Goal: Information Seeking & Learning: Learn about a topic

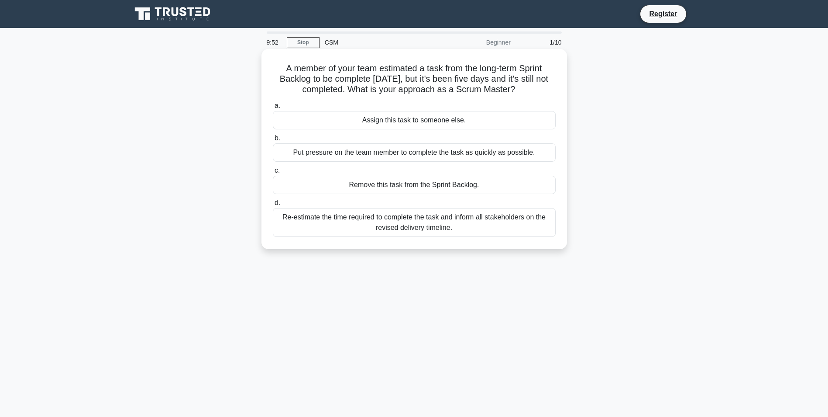
drag, startPoint x: 276, startPoint y: 64, endPoint x: 541, endPoint y: 85, distance: 265.8
click at [541, 85] on h5 "A member of your team estimated a task from the long-term Sprint Backlog to be …" at bounding box center [414, 79] width 285 height 32
copy h5 "A member of your team estimated a task from the long-term Sprint Backlog to be …"
click at [450, 149] on div "Put pressure on the team member to complete the task as quickly as possible." at bounding box center [414, 152] width 283 height 18
click at [273, 141] on input "b. Put pressure on the team member to complete the task as quickly as possible." at bounding box center [273, 138] width 0 height 6
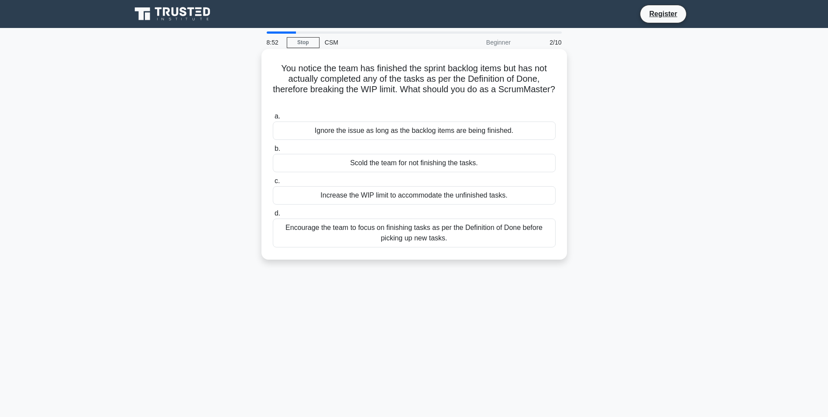
click at [461, 238] on div "Encourage the team to focus on finishing tasks as per the Definition of Done be…" at bounding box center [414, 232] width 283 height 29
click at [273, 216] on input "d. Encourage the team to focus on finishing tasks as per the Definition of Done…" at bounding box center [273, 213] width 0 height 6
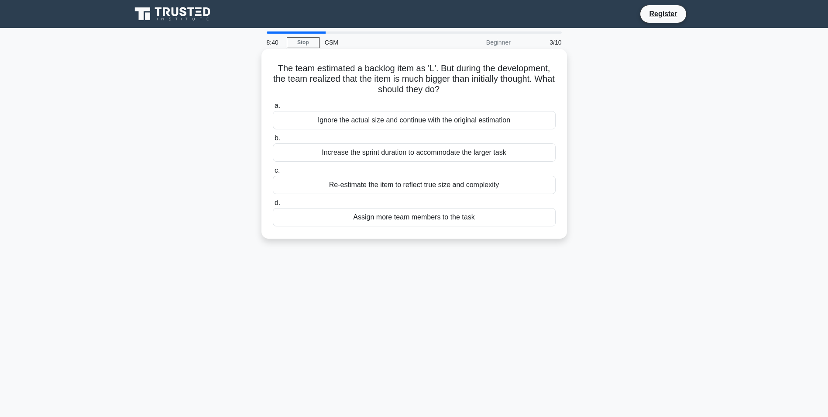
click at [427, 155] on div "Increase the sprint duration to accommodate the larger task" at bounding box center [414, 152] width 283 height 18
click at [273, 141] on input "b. Increase the sprint duration to accommodate the larger task" at bounding box center [273, 138] width 0 height 6
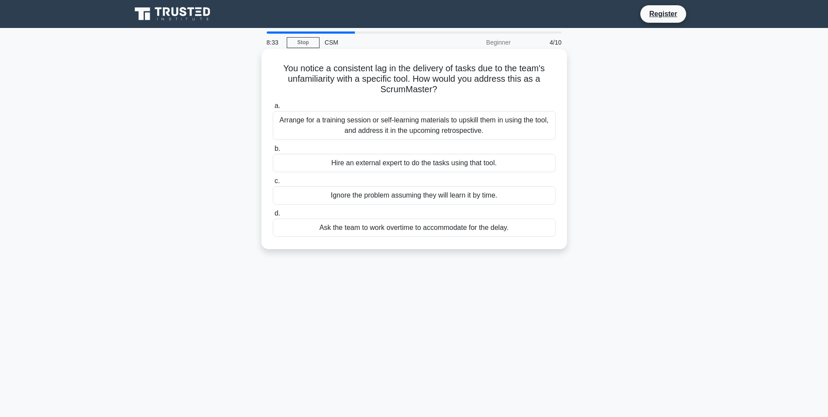
click at [437, 233] on div "Ask the team to work overtime to accommodate for the delay." at bounding box center [414, 227] width 283 height 18
click at [273, 216] on input "d. Ask the team to work overtime to accommodate for the delay." at bounding box center [273, 213] width 0 height 6
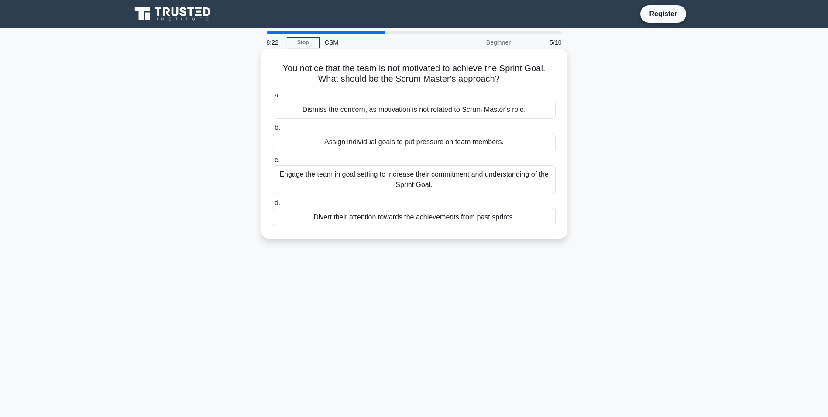
click at [433, 217] on div "Divert their attention towards the achievements from past sprints." at bounding box center [414, 217] width 283 height 18
click at [273, 206] on input "d. Divert their attention towards the achievements from past sprints." at bounding box center [273, 203] width 0 height 6
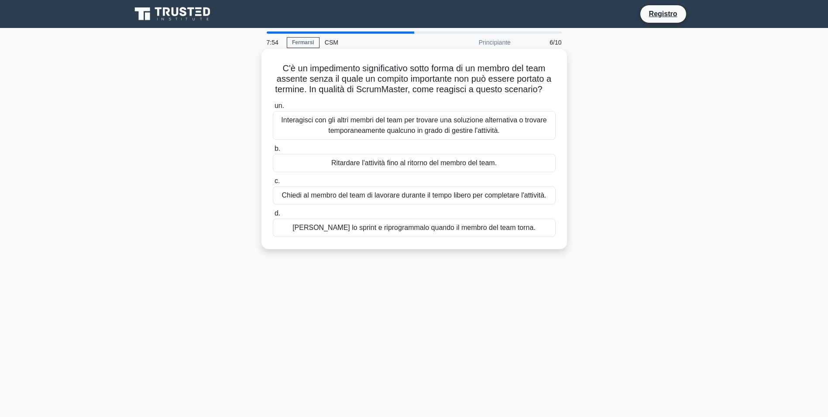
click at [448, 126] on div "Interagisci con gli altri membri del team per trovare una soluzione alternativa…" at bounding box center [414, 125] width 283 height 29
click at [273, 109] on input "un. Interagisci con gli altri membri del team per trovare una soluzione alterna…" at bounding box center [273, 106] width 0 height 6
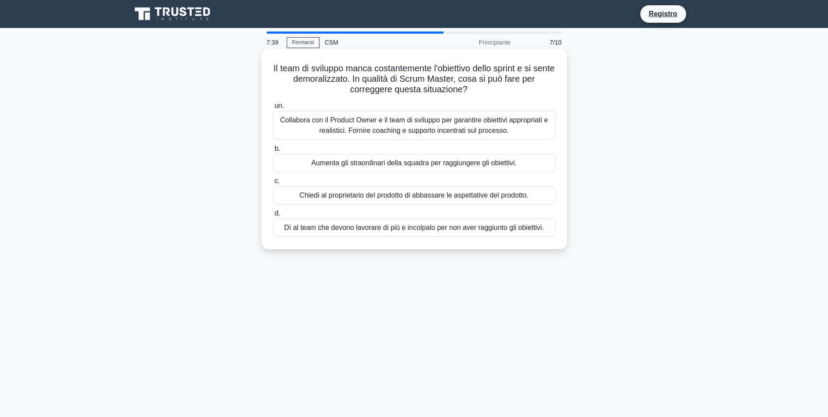
click at [469, 129] on div "Collabora con il Product Owner e il team di sviluppo per garantire obiettivi ap…" at bounding box center [414, 125] width 283 height 29
click at [273, 109] on input "un. Collabora con il Product Owner e il team di sviluppo per garantire obiettiv…" at bounding box center [273, 106] width 0 height 6
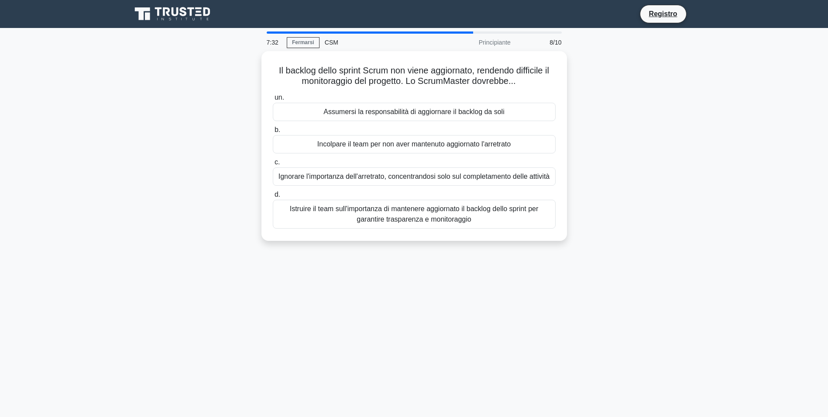
drag, startPoint x: 272, startPoint y: 71, endPoint x: 517, endPoint y: 247, distance: 302.2
click at [517, 247] on div "Il backlog dello sprint Scrum non viene aggiornato, rendendo difficile il monit…" at bounding box center [414, 151] width 576 height 200
copy div "Il backlog dello sprint Scrum non viene aggiornato, rendendo difficile il monit…"
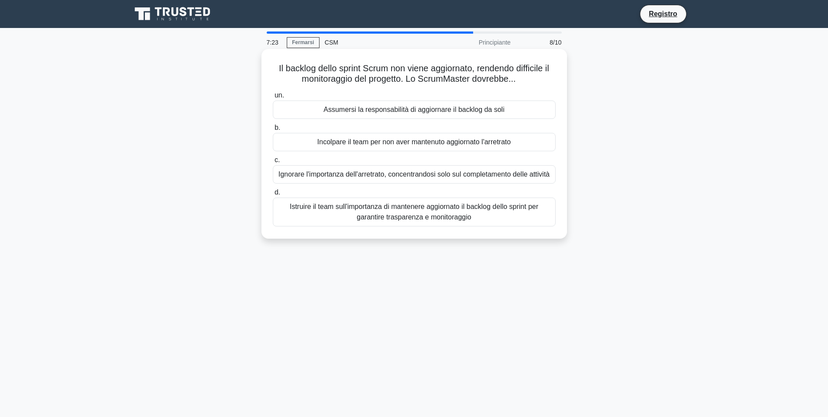
click at [376, 210] on div "Istruire il team sull'importanza di mantenere aggiornato il backlog dello sprin…" at bounding box center [414, 211] width 283 height 29
click at [273, 195] on input "d. Istruire il team sull'importanza di mantenere aggiornato il backlog dello sp…" at bounding box center [273, 192] width 0 height 6
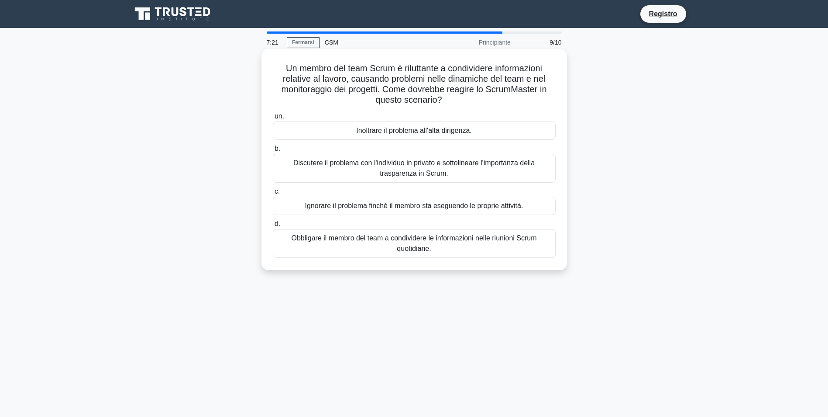
drag, startPoint x: 278, startPoint y: 69, endPoint x: 468, endPoint y: 262, distance: 270.5
click at [468, 262] on div "Un membro del team Scrum è riluttante a condividere informazioni relative al la…" at bounding box center [414, 159] width 299 height 214
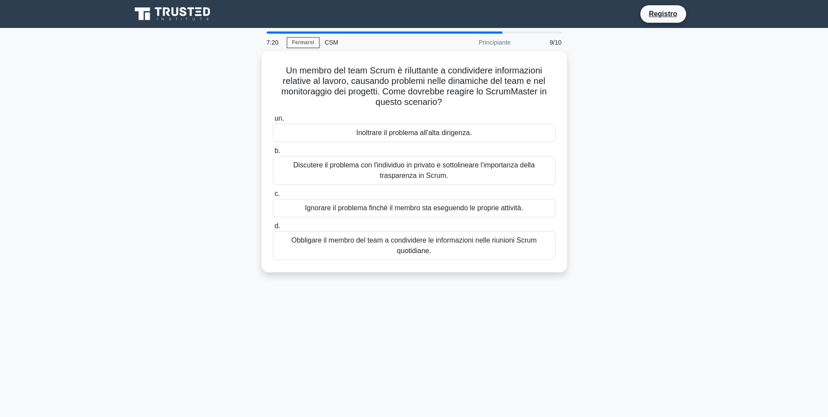
copy div "Un membro del team Scrum è riluttante a condividere informazioni relative al la…"
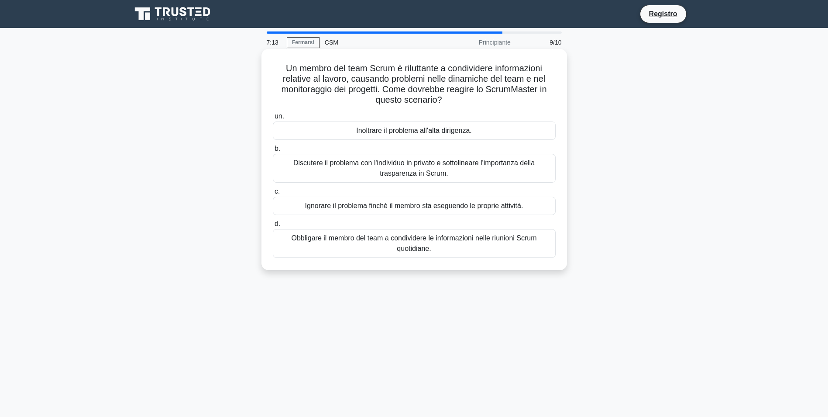
click at [335, 167] on div "Discutere il problema con l'individuo in privato e sottolineare l'importanza de…" at bounding box center [414, 168] width 283 height 29
click at [273, 152] on input "b. Discutere il problema con l'individuo in privato e sottolineare l'importanza…" at bounding box center [273, 149] width 0 height 6
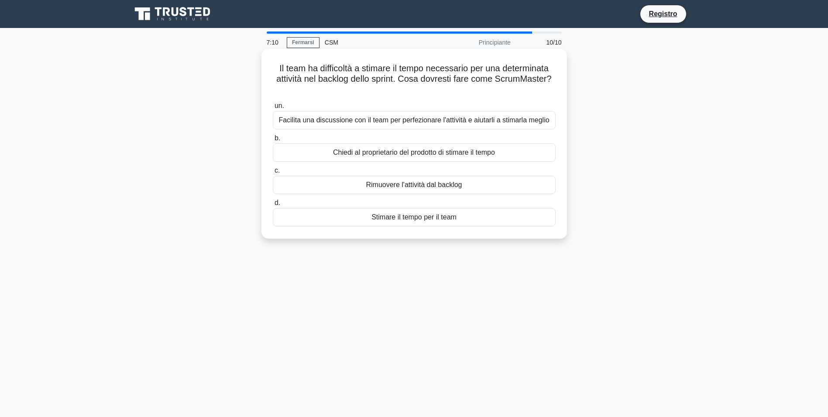
drag, startPoint x: 270, startPoint y: 63, endPoint x: 499, endPoint y: 222, distance: 278.6
click at [499, 222] on div "Il team ha difficoltà a stimare il tempo necessario per una determinata attivit…" at bounding box center [414, 143] width 299 height 183
copy div "Il team ha difficoltà a stimare il tempo necessario per una determinata attivit…"
click at [379, 119] on div "Facilita una discussione con il team per perfezionare l'attività e aiutarli a s…" at bounding box center [414, 120] width 283 height 18
click at [273, 109] on input "un. Facilita una discussione con il team per perfezionare l'attività e aiutarli…" at bounding box center [273, 106] width 0 height 6
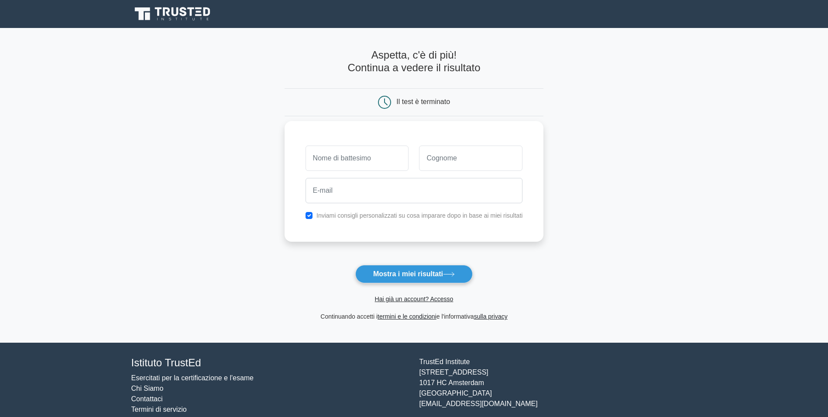
click at [383, 167] on input "text" at bounding box center [357, 157] width 103 height 25
click at [389, 155] on input "text" at bounding box center [357, 157] width 103 height 25
click at [583, 125] on main "Aspetta, c'è di più! Continua a vedere il risultato Il test è terminato" at bounding box center [414, 185] width 828 height 314
click at [415, 269] on button "Mostra i miei risultati" at bounding box center [413, 274] width 117 height 18
click at [365, 161] on input "text" at bounding box center [357, 157] width 103 height 25
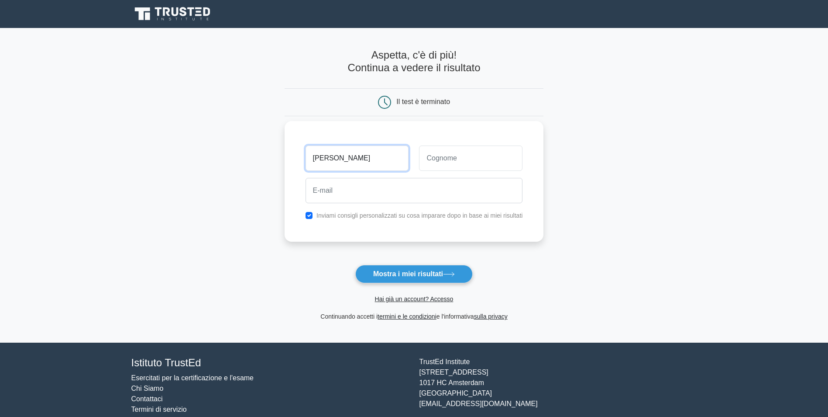
type input "frank"
type input "zappa"
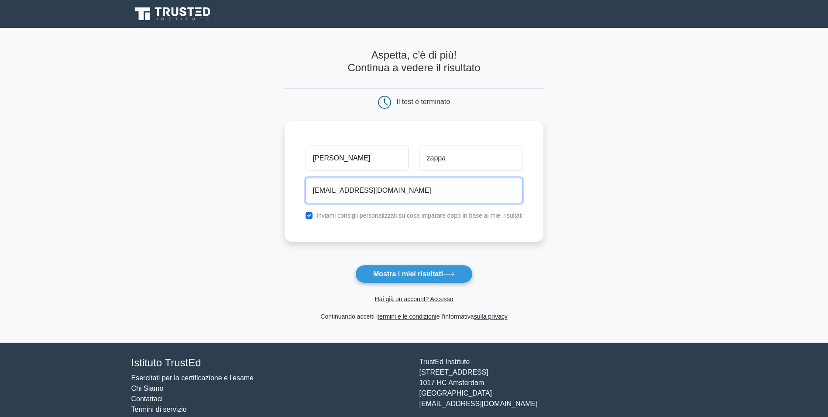
type input "fz@gmail.com"
click at [385, 217] on label "Inviami consigli personalizzati su cosa imparare dopo in base ai miei risultati" at bounding box center [420, 215] width 206 height 7
click at [314, 218] on div "Inviami consigli personalizzati su cosa imparare dopo in base ai miei risultati" at bounding box center [414, 215] width 228 height 10
click at [309, 217] on input "checkbox" at bounding box center [309, 215] width 7 height 7
checkbox input "false"
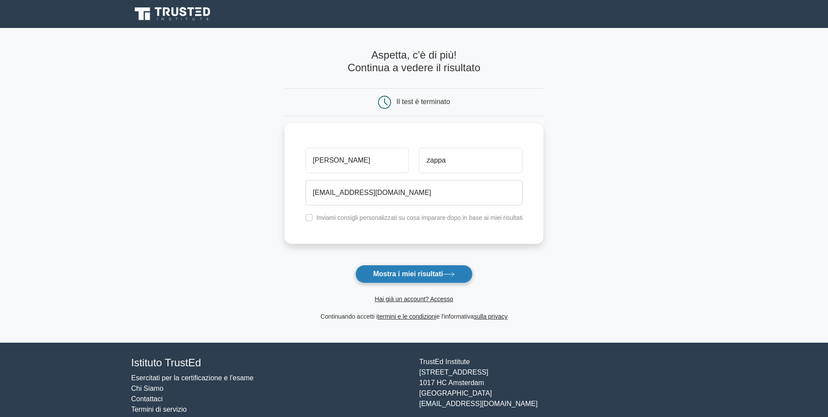
click at [414, 274] on font "Mostra i miei risultati" at bounding box center [408, 273] width 70 height 7
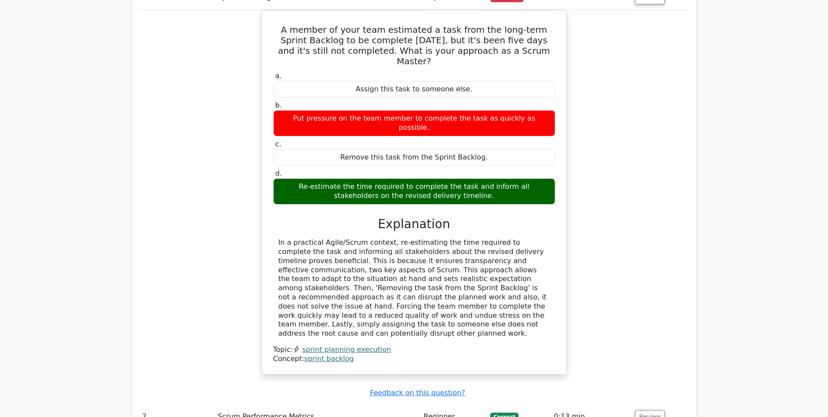
scroll to position [568, 0]
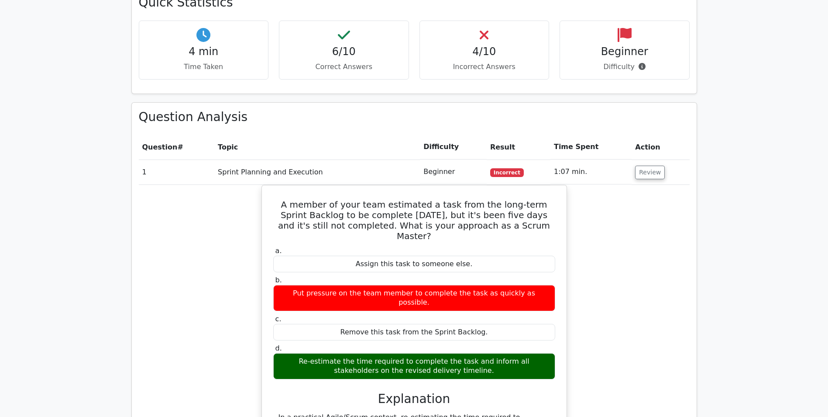
click at [383, 159] on td "Sprint Planning and Execution" at bounding box center [317, 171] width 206 height 25
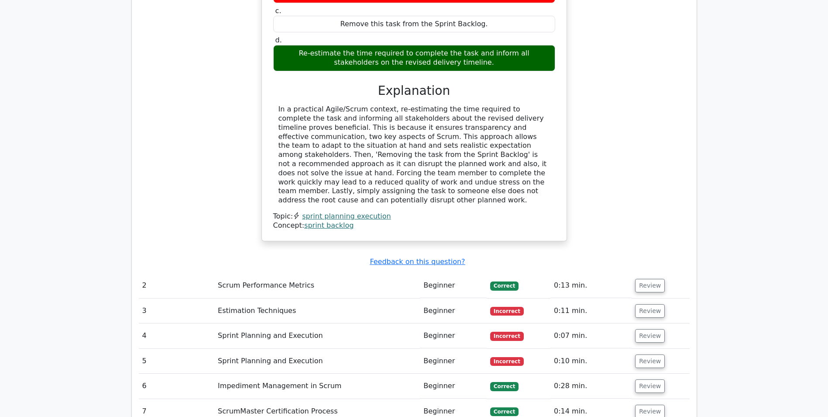
scroll to position [961, 0]
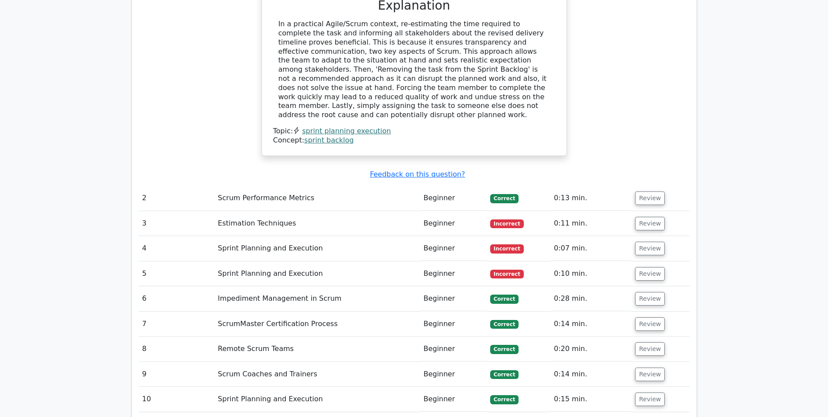
click at [529, 186] on td "Correct" at bounding box center [519, 198] width 64 height 25
click at [387, 186] on td "Scrum Performance Metrics" at bounding box center [317, 198] width 206 height 25
click at [648, 217] on button "Review" at bounding box center [650, 224] width 30 height 14
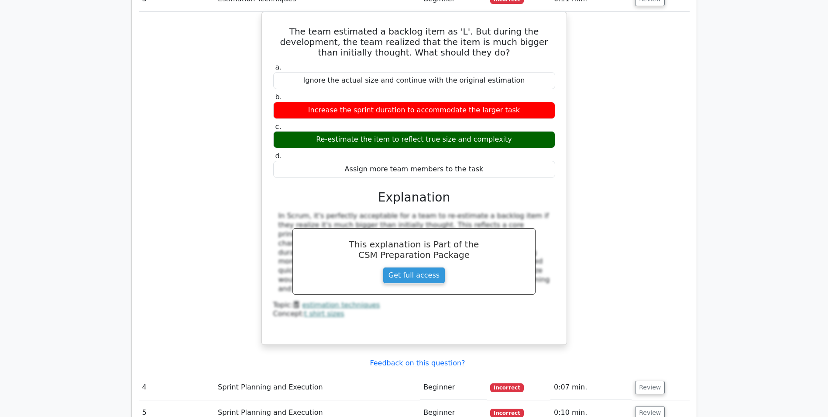
scroll to position [1266, 0]
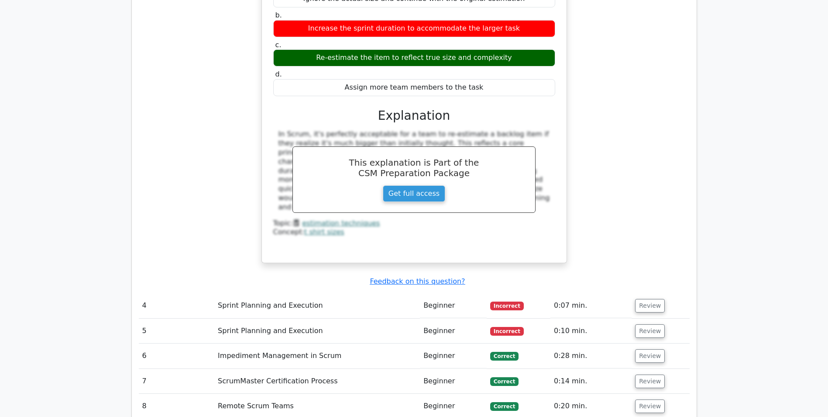
click at [662, 293] on td "Review" at bounding box center [661, 305] width 58 height 25
click at [652, 299] on button "Review" at bounding box center [650, 306] width 30 height 14
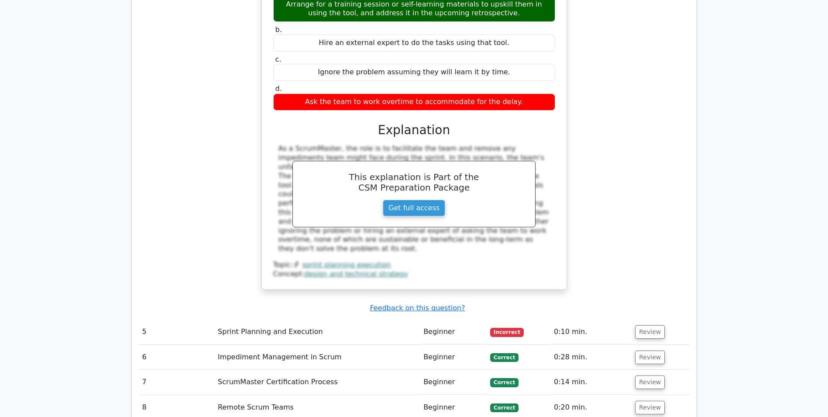
scroll to position [1790, 0]
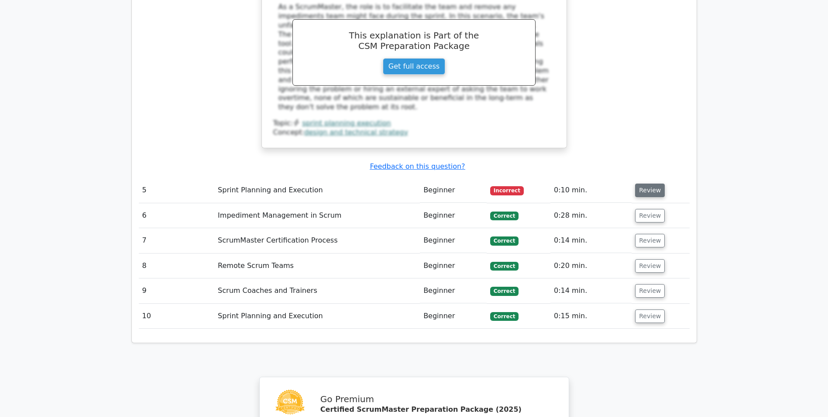
click at [649, 183] on button "Review" at bounding box center [650, 190] width 30 height 14
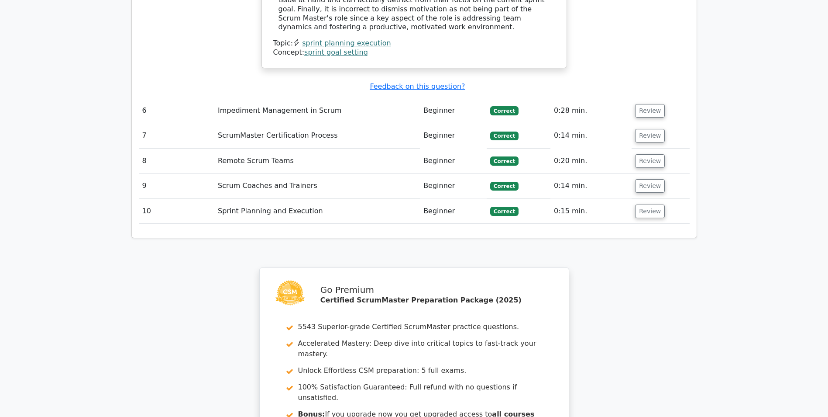
scroll to position [2417, 0]
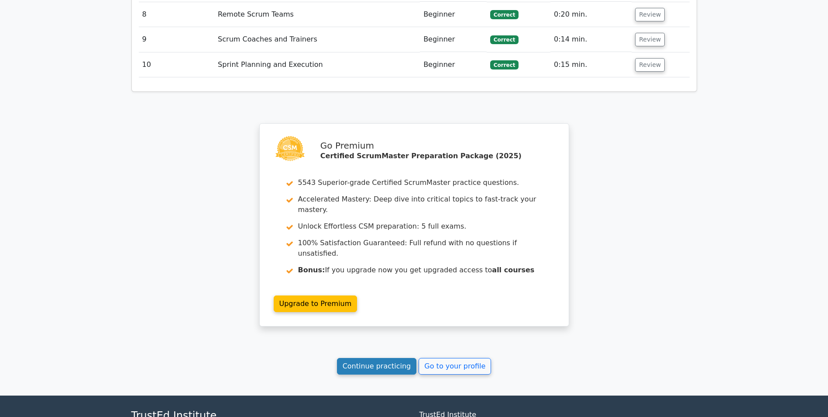
click at [403, 358] on link "Continue practicing" at bounding box center [377, 366] width 80 height 17
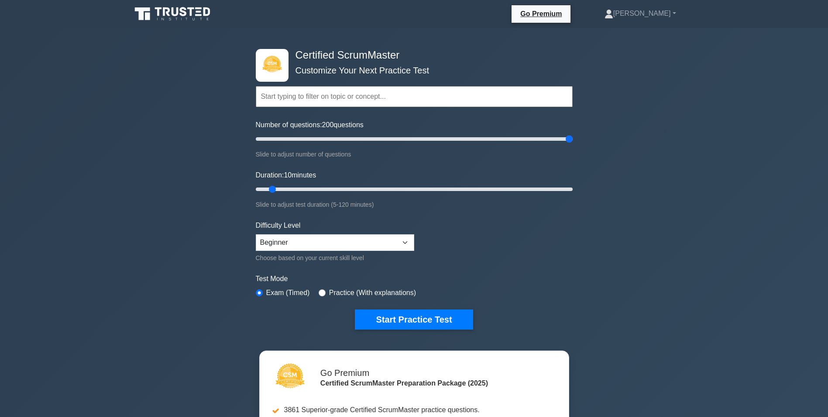
drag, startPoint x: 267, startPoint y: 138, endPoint x: 622, endPoint y: 138, distance: 355.0
type input "200"
click at [573, 138] on input "Number of questions: 200 questions" at bounding box center [414, 139] width 317 height 10
drag, startPoint x: 271, startPoint y: 186, endPoint x: 707, endPoint y: 204, distance: 437.0
type input "120"
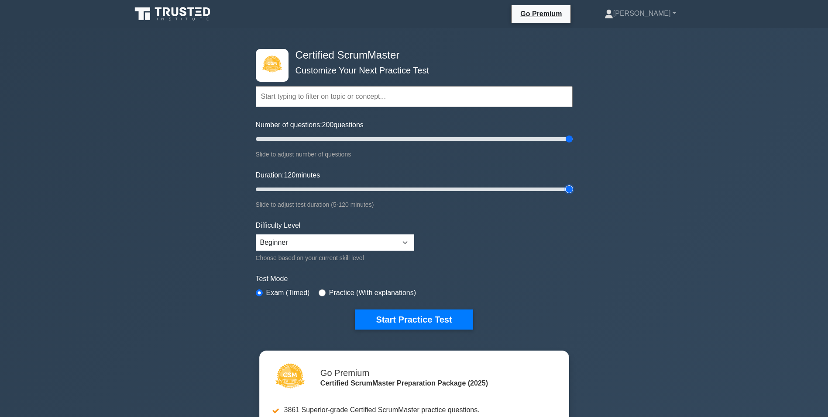
click at [573, 194] on input "Duration: 120 minutes" at bounding box center [414, 189] width 317 height 10
click at [395, 237] on select "Beginner Intermediate Expert" at bounding box center [335, 242] width 158 height 17
select select "expert"
click at [256, 234] on select "Beginner Intermediate Expert" at bounding box center [335, 242] width 158 height 17
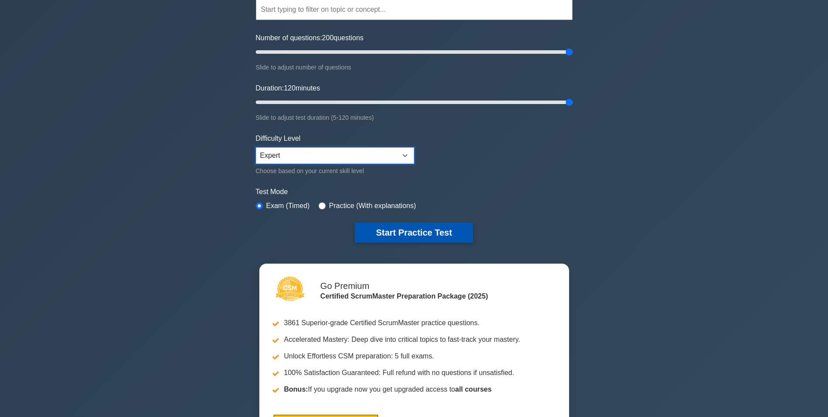
scroll to position [87, 0]
click at [435, 235] on button "Start Practice Test" at bounding box center [414, 232] width 118 height 20
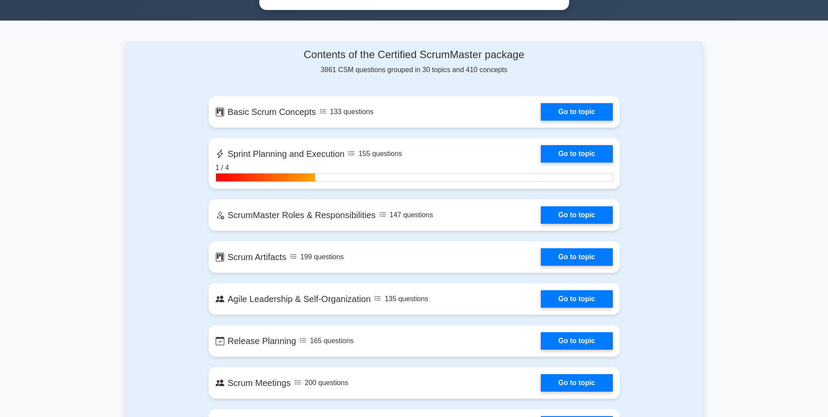
scroll to position [568, 0]
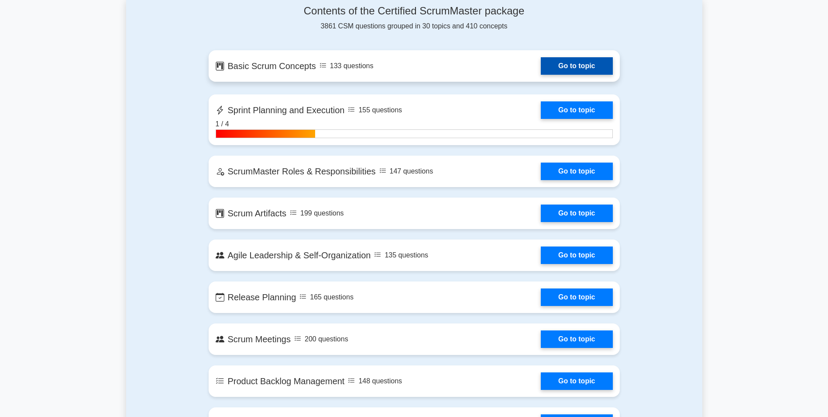
click at [564, 60] on link "Go to topic" at bounding box center [577, 65] width 72 height 17
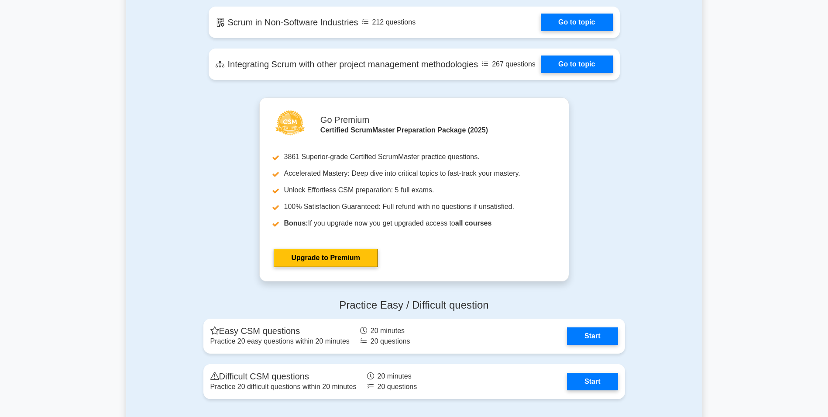
scroll to position [1965, 0]
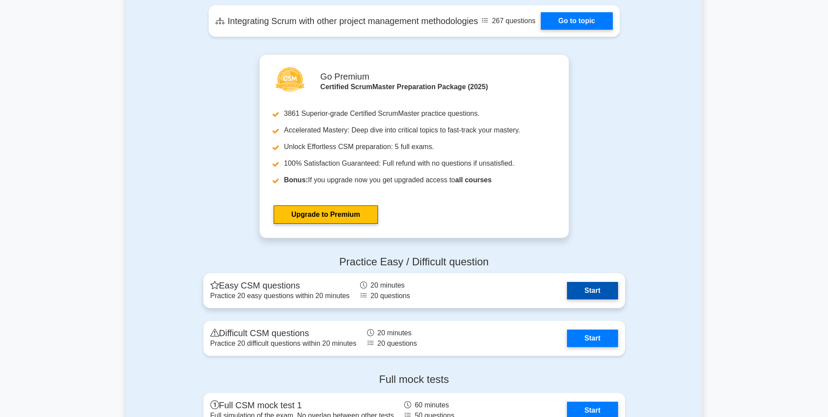
click at [610, 296] on link "Start" at bounding box center [592, 290] width 51 height 17
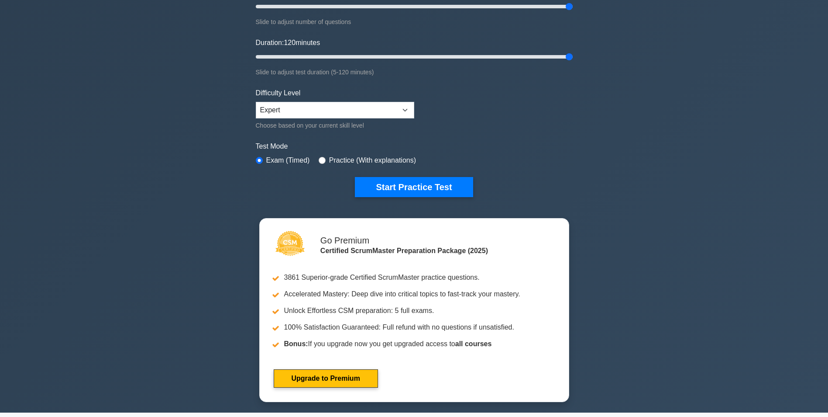
scroll to position [0, 0]
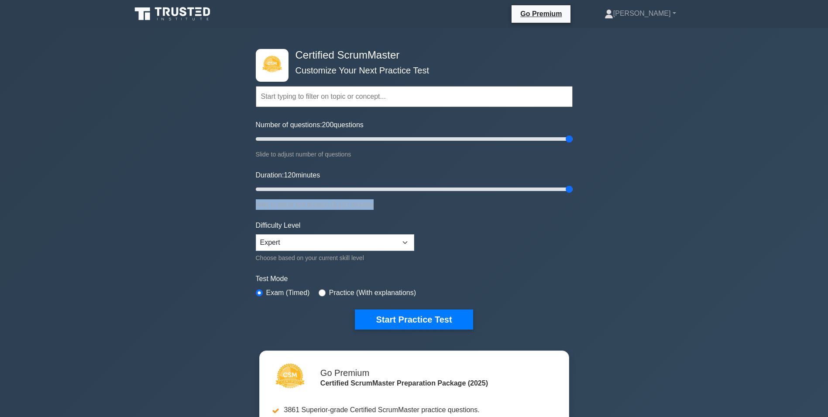
drag, startPoint x: 382, startPoint y: 207, endPoint x: 231, endPoint y: 201, distance: 151.6
click at [231, 201] on div "Certified ScrumMaster Customize Your Next Practice Test Topics Basic Scrum Conc…" at bounding box center [414, 286] width 828 height 517
drag, startPoint x: 570, startPoint y: 138, endPoint x: 381, endPoint y: 140, distance: 189.5
type input "80"
click at [381, 140] on input "Number of questions: 80 questions" at bounding box center [414, 139] width 317 height 10
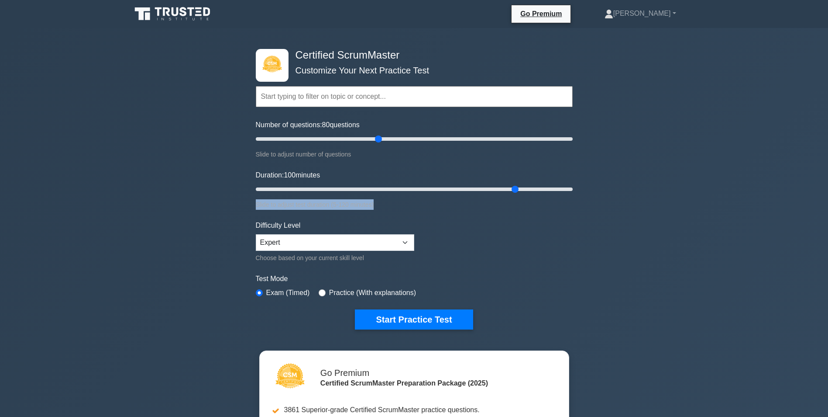
drag, startPoint x: 571, startPoint y: 190, endPoint x: 511, endPoint y: 195, distance: 60.0
type input "100"
click at [511, 194] on input "Duration: 100 minutes" at bounding box center [414, 189] width 317 height 10
click at [352, 248] on select "Beginner Intermediate Expert" at bounding box center [335, 242] width 158 height 17
click at [460, 236] on form "Topics Basic Scrum Concepts Sprint Planning and Execution ScrumMaster Roles & R…" at bounding box center [414, 194] width 317 height 270
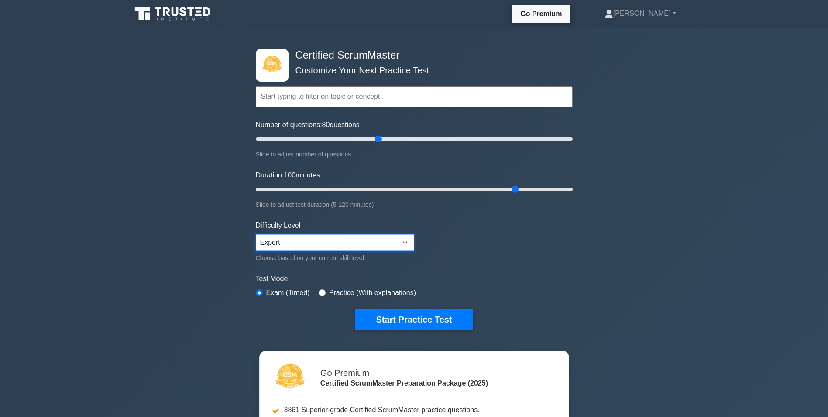
click at [390, 235] on select "Beginner Intermediate Expert" at bounding box center [335, 242] width 158 height 17
click at [256, 234] on select "Beginner Intermediate Expert" at bounding box center [335, 242] width 158 height 17
click at [400, 241] on select "Beginner Intermediate Expert" at bounding box center [335, 242] width 158 height 17
select select "intermediate"
click at [256, 234] on select "Beginner Intermediate Expert" at bounding box center [335, 242] width 158 height 17
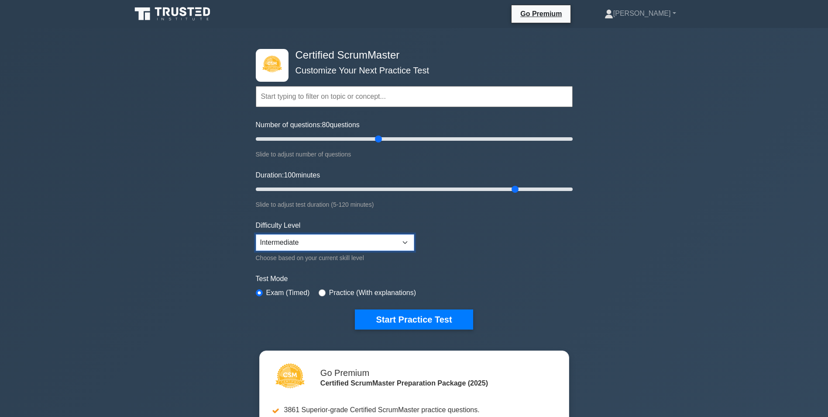
click at [389, 241] on select "Beginner Intermediate Expert" at bounding box center [335, 242] width 158 height 17
click at [421, 245] on form "Topics Basic Scrum Concepts Sprint Planning and Execution ScrumMaster Roles & R…" at bounding box center [414, 194] width 317 height 270
drag, startPoint x: 378, startPoint y: 136, endPoint x: 266, endPoint y: 133, distance: 111.8
type input "10"
click at [266, 134] on input "Number of questions: 10 questions" at bounding box center [414, 139] width 317 height 10
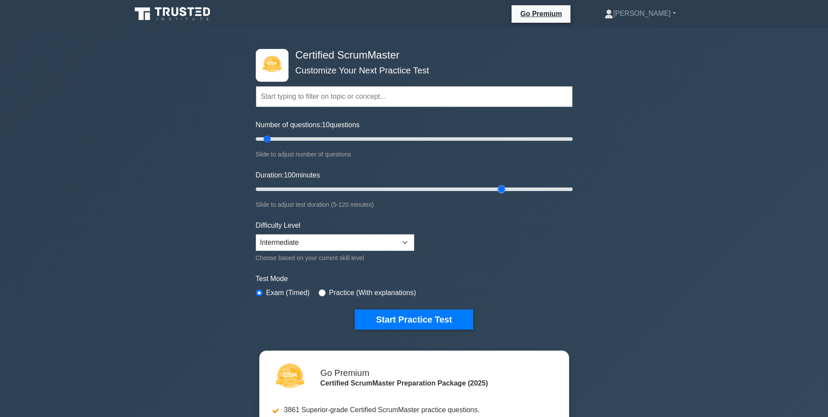
drag, startPoint x: 518, startPoint y: 192, endPoint x: 502, endPoint y: 193, distance: 15.8
click at [502, 193] on input "Duration: 100 minutes" at bounding box center [414, 189] width 317 height 10
drag, startPoint x: 499, startPoint y: 189, endPoint x: 276, endPoint y: 190, distance: 222.7
type input "10"
click at [276, 190] on input "Duration: 10 minutes" at bounding box center [414, 189] width 317 height 10
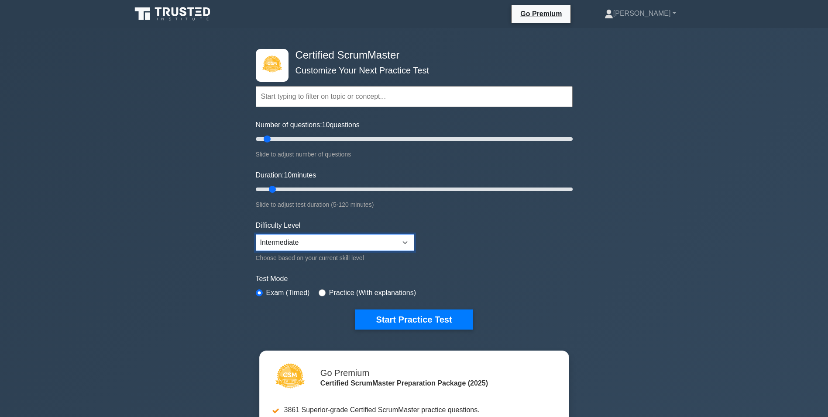
click at [296, 236] on select "Beginner Intermediate Expert" at bounding box center [335, 242] width 158 height 17
select select "expert"
click at [256, 234] on select "Beginner Intermediate Expert" at bounding box center [335, 242] width 158 height 17
click at [395, 320] on button "Start Practice Test" at bounding box center [414, 319] width 118 height 20
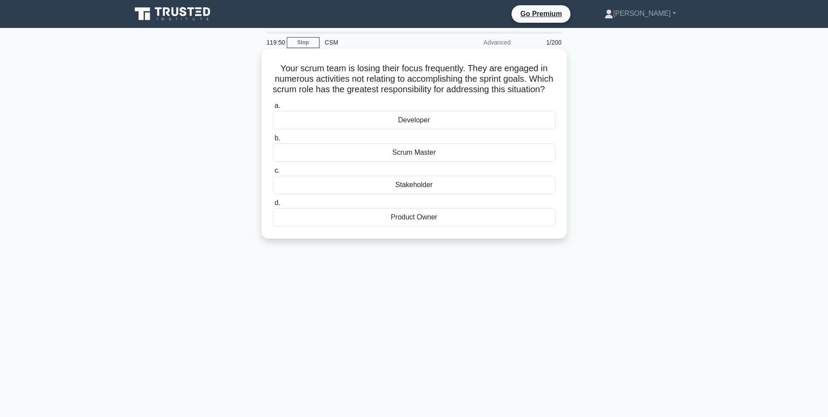
click at [422, 129] on div "Developer" at bounding box center [414, 120] width 283 height 18
click at [273, 109] on input "a. Developer" at bounding box center [273, 106] width 0 height 6
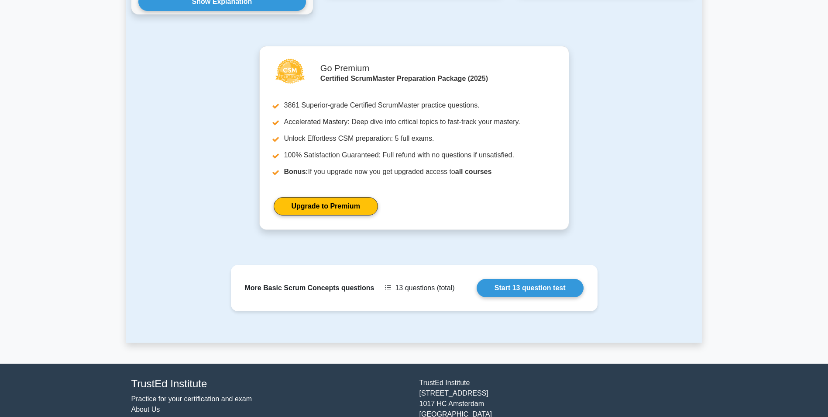
scroll to position [856, 0]
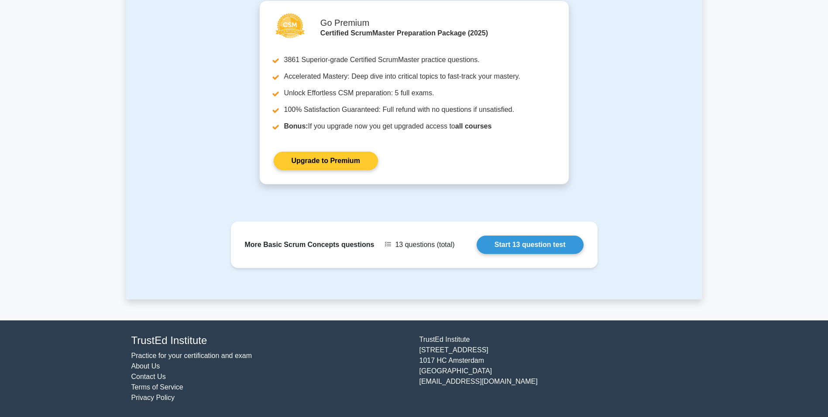
click at [301, 164] on link "Upgrade to Premium" at bounding box center [326, 161] width 104 height 18
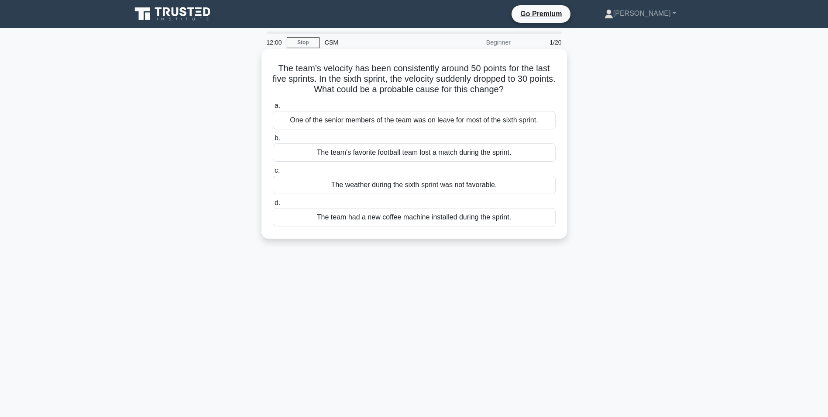
click at [355, 118] on div "One of the senior members of the team was on leave for most of the sixth sprint." at bounding box center [414, 120] width 283 height 18
click at [273, 109] on input "a. One of the senior members of the team was on leave for most of the sixth spr…" at bounding box center [273, 106] width 0 height 6
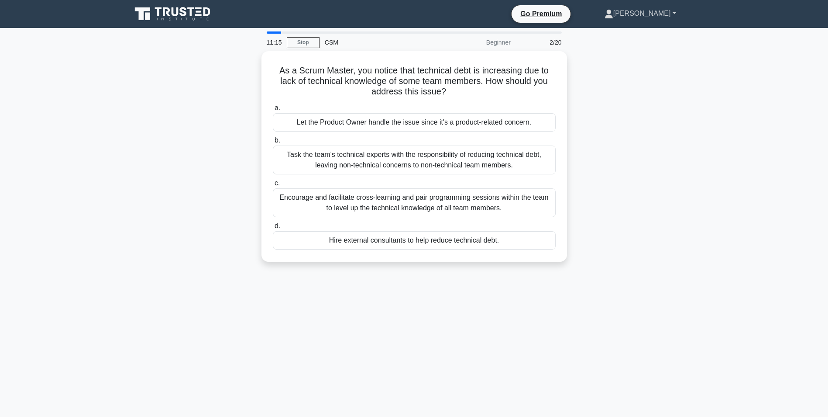
click at [664, 13] on link "[PERSON_NAME]" at bounding box center [641, 13] width 114 height 17
click at [731, 63] on main "11:14 Stop CSM Beginner 2/20 As a Scrum Master, you notice that technical debt …" at bounding box center [414, 250] width 828 height 444
click at [404, 164] on div "Task the team's technical experts with the responsibility of reducing technical…" at bounding box center [414, 157] width 283 height 29
click at [273, 141] on input "b. Task the team's technical experts with the responsibility of reducing techni…" at bounding box center [273, 138] width 0 height 6
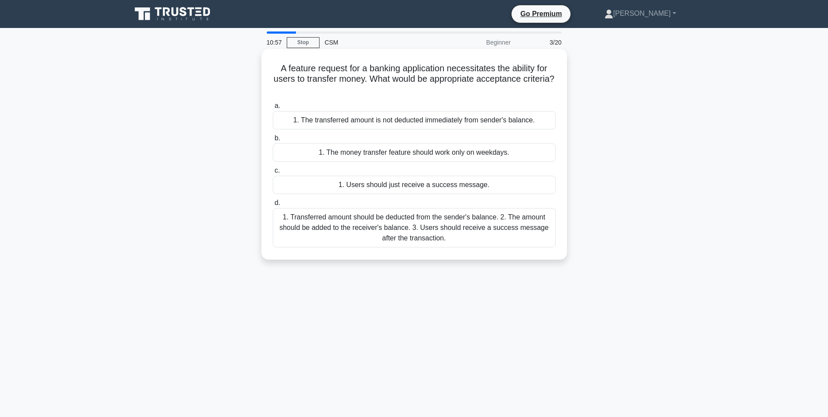
click at [377, 231] on div "1. Transferred amount should be deducted from the sender's balance. 2. The amou…" at bounding box center [414, 227] width 283 height 39
drag, startPoint x: 377, startPoint y: 231, endPoint x: 329, endPoint y: 238, distance: 48.7
click at [329, 238] on div "1. Transferred amount should be deducted from the sender's balance. 2. The amou…" at bounding box center [414, 227] width 283 height 39
click at [273, 206] on input "d. 1. Transferred amount should be deducted from the sender's balance. 2. The a…" at bounding box center [273, 203] width 0 height 6
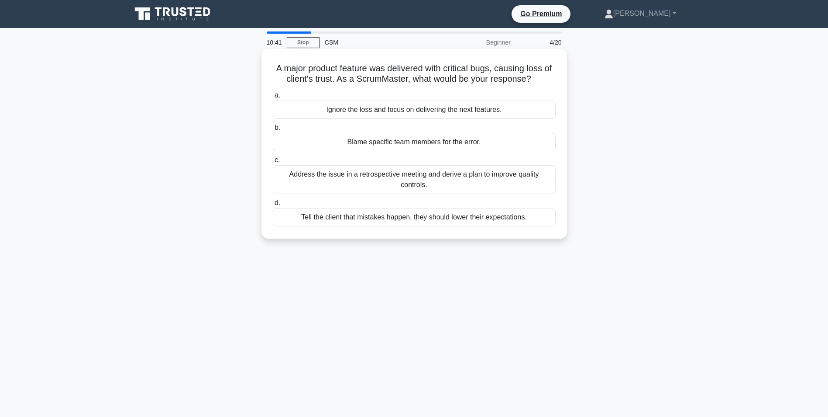
click at [407, 184] on div "Address the issue in a retrospective meeting and derive a plan to improve quali…" at bounding box center [414, 179] width 283 height 29
click at [273, 163] on input "c. Address the issue in a retrospective meeting and derive a plan to improve qu…" at bounding box center [273, 160] width 0 height 6
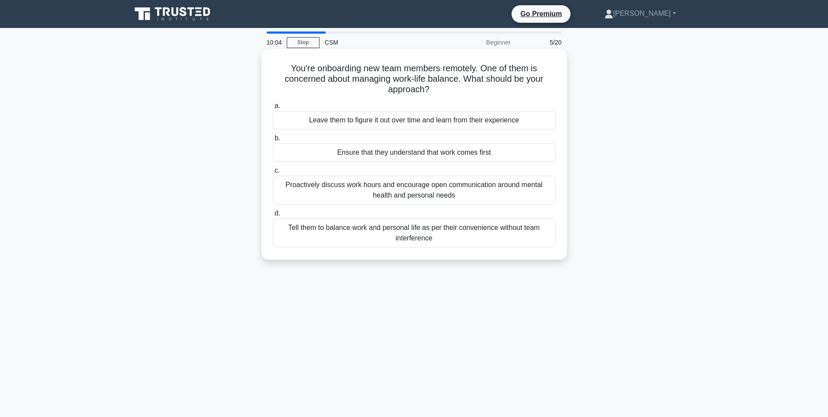
click at [407, 193] on div "Proactively discuss work hours and encourage open communication around mental h…" at bounding box center [414, 190] width 283 height 29
click at [273, 173] on input "c. Proactively discuss work hours and encourage open communication around menta…" at bounding box center [273, 171] width 0 height 6
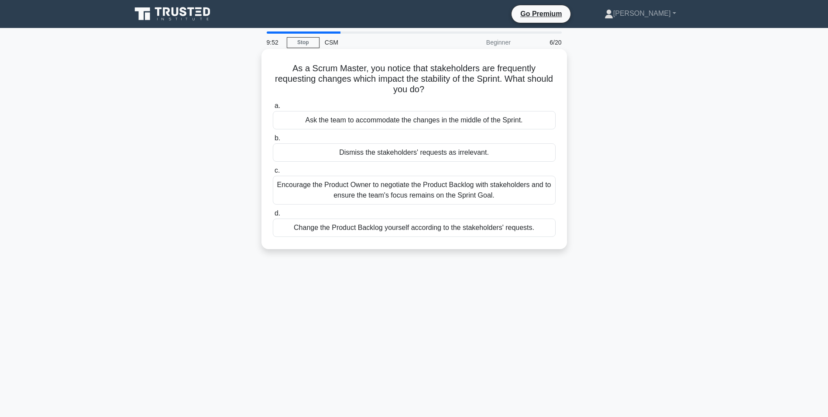
click at [406, 227] on div "Change the Product Backlog yourself according to the stakeholders' requests." at bounding box center [414, 227] width 283 height 18
click at [273, 216] on input "d. Change the Product Backlog yourself according to the stakeholders' requests." at bounding box center [273, 213] width 0 height 6
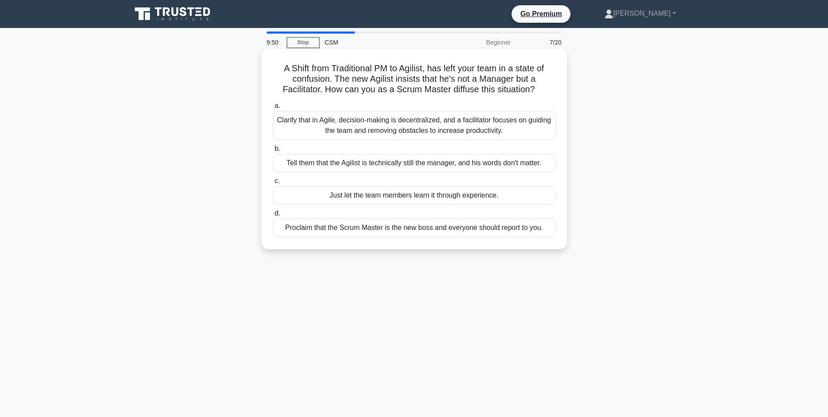
click at [397, 176] on div "a. Clarify that in Agile, decision-making is decentralized, and a facilitator f…" at bounding box center [414, 169] width 293 height 140
click at [401, 172] on div "Tell them that the Agilist is technically still the manager, and his words don'…" at bounding box center [414, 163] width 283 height 18
click at [273, 152] on input "b. Tell them that the Agilist is technically still the manager, and his words d…" at bounding box center [273, 149] width 0 height 6
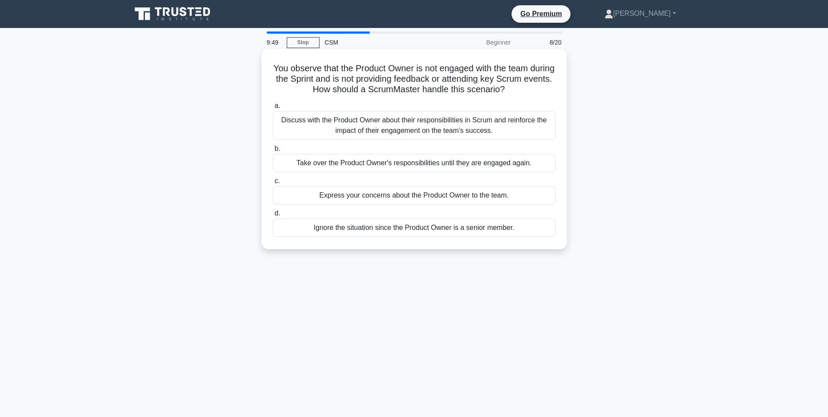
click at [402, 171] on div "Take over the Product Owner's responsibilities until they are engaged again." at bounding box center [414, 163] width 283 height 18
click at [273, 152] on input "b. Take over the Product Owner's responsibilities until they are engaged again." at bounding box center [273, 149] width 0 height 6
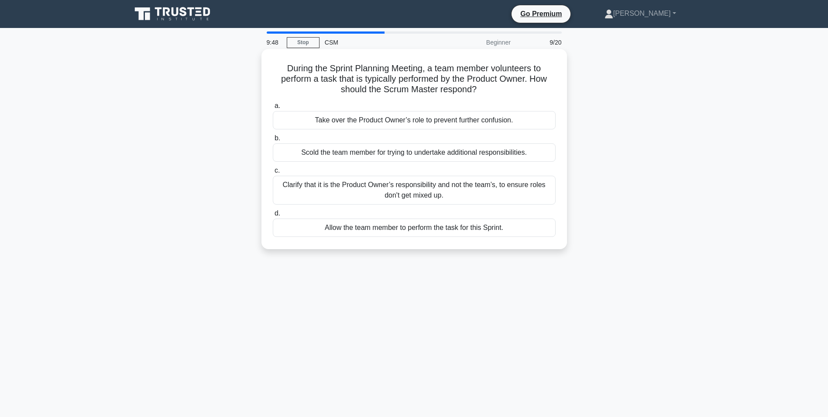
click at [404, 195] on div "Clarify that it is the Product Owner’s responsibility and not the team’s, to en…" at bounding box center [414, 190] width 283 height 29
click at [402, 195] on div "Clarify that it is the Product Owner’s responsibility and not the team’s, to en…" at bounding box center [414, 190] width 283 height 29
click at [273, 173] on input "c. Clarify that it is the Product Owner’s responsibility and not the team’s, to…" at bounding box center [273, 171] width 0 height 6
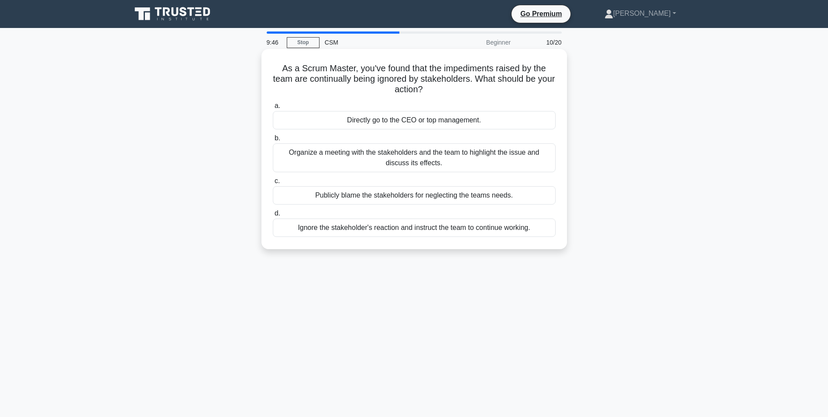
click at [397, 162] on div "Organize a meeting with the stakeholders and the team to highlight the issue an…" at bounding box center [414, 157] width 283 height 29
click at [273, 141] on input "b. Organize a meeting with the stakeholders and the team to highlight the issue…" at bounding box center [273, 138] width 0 height 6
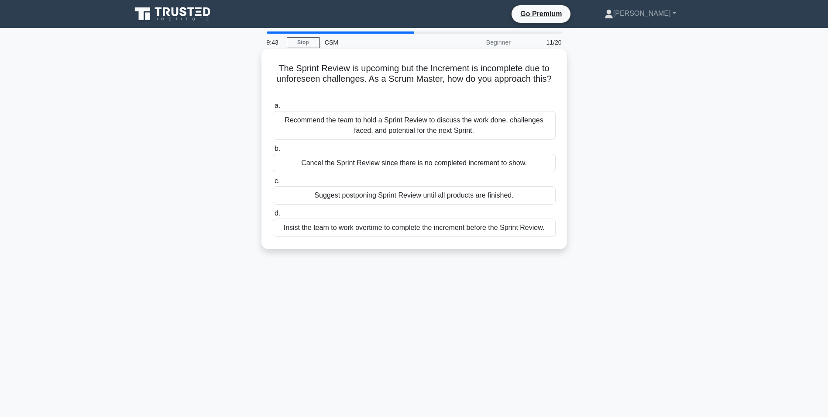
click at [372, 227] on div "Insist the team to work overtime to complete the increment before the Sprint Re…" at bounding box center [414, 227] width 283 height 18
click at [273, 216] on input "d. Insist the team to work overtime to complete the increment before the Sprint…" at bounding box center [273, 213] width 0 height 6
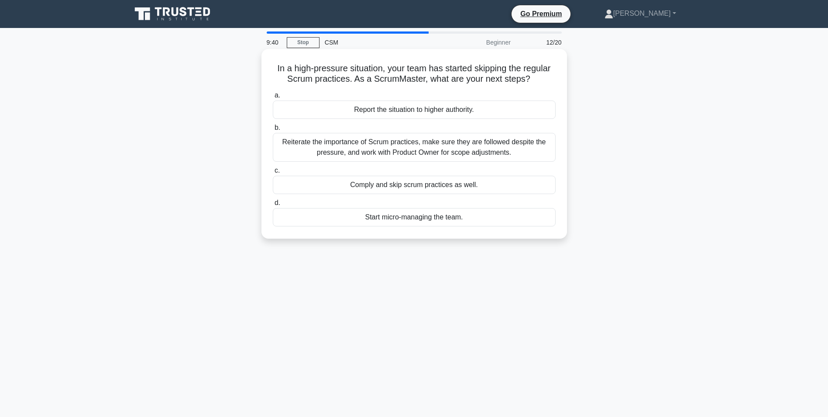
click at [388, 145] on div "Reiterate the importance of Scrum practices, make sure they are followed despit…" at bounding box center [414, 147] width 283 height 29
click at [273, 131] on input "b. Reiterate the importance of Scrum practices, make sure they are followed des…" at bounding box center [273, 128] width 0 height 6
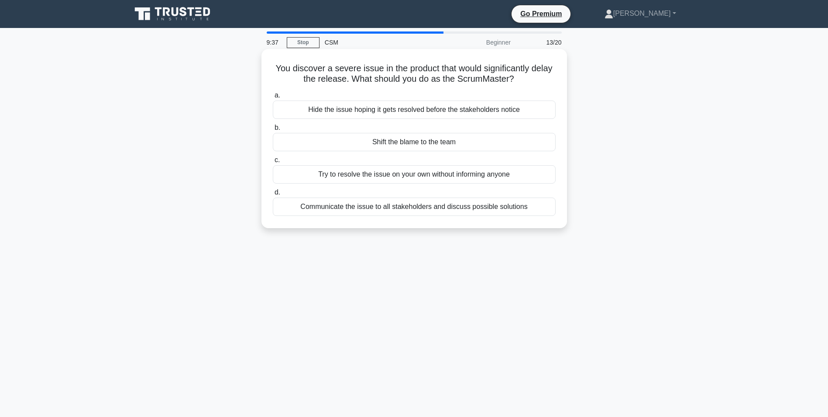
click at [380, 178] on div "Try to resolve the issue on your own without informing anyone" at bounding box center [414, 174] width 283 height 18
click at [273, 163] on input "c. Try to resolve the issue on your own without informing anyone" at bounding box center [273, 160] width 0 height 6
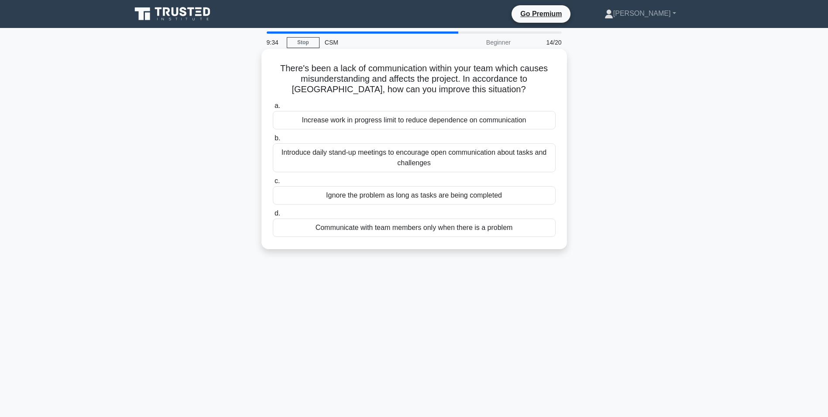
click at [380, 229] on div "Communicate with team members only when there is a problem" at bounding box center [414, 227] width 283 height 18
click at [273, 216] on input "d. Communicate with team members only when there is a problem" at bounding box center [273, 213] width 0 height 6
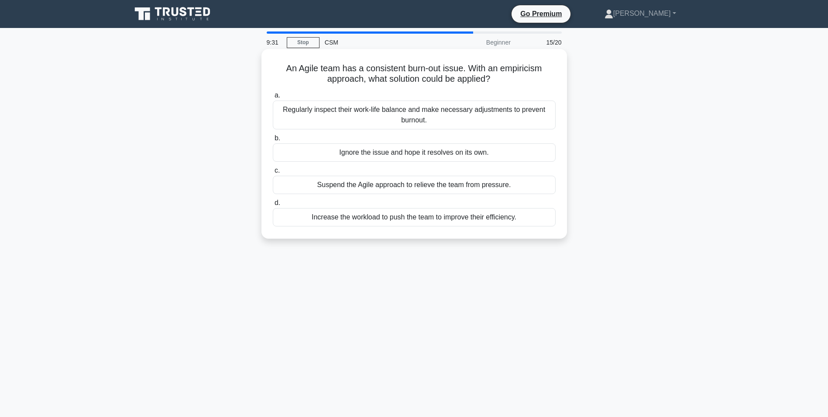
click at [411, 106] on div "Regularly inspect their work-life balance and make necessary adjustments to pre…" at bounding box center [414, 114] width 283 height 29
click at [273, 98] on input "a. Regularly inspect their work-life balance and make necessary adjustments to …" at bounding box center [273, 96] width 0 height 6
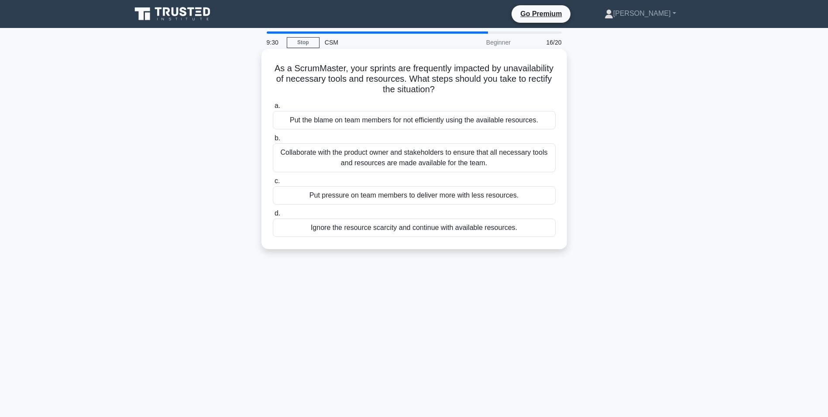
click at [403, 158] on div "Collaborate with the product owner and stakeholders to ensure that all necessar…" at bounding box center [414, 157] width 283 height 29
click at [273, 141] on input "b. Collaborate with the product owner and stakeholders to ensure that all neces…" at bounding box center [273, 138] width 0 height 6
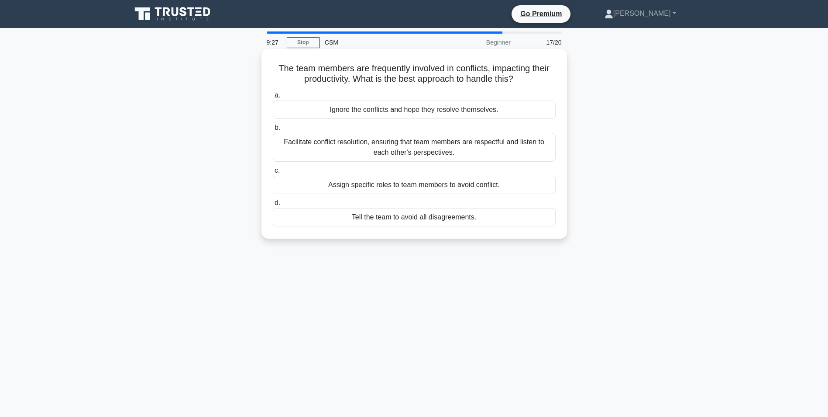
click at [396, 150] on div "Facilitate conflict resolution, ensuring that team members are respectful and l…" at bounding box center [414, 147] width 283 height 29
click at [273, 131] on input "b. Facilitate conflict resolution, ensuring that team members are respectful an…" at bounding box center [273, 128] width 0 height 6
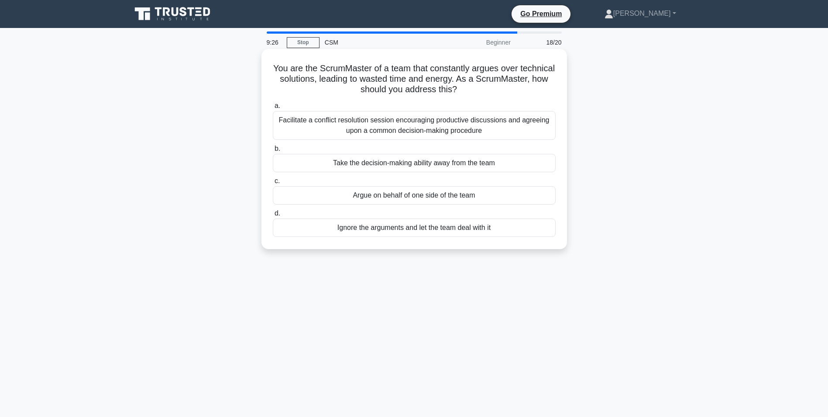
click at [402, 127] on div "Facilitate a conflict resolution session encouraging productive discussions and…" at bounding box center [414, 125] width 283 height 29
click at [273, 109] on input "a. Facilitate a conflict resolution session encouraging productive discussions …" at bounding box center [273, 106] width 0 height 6
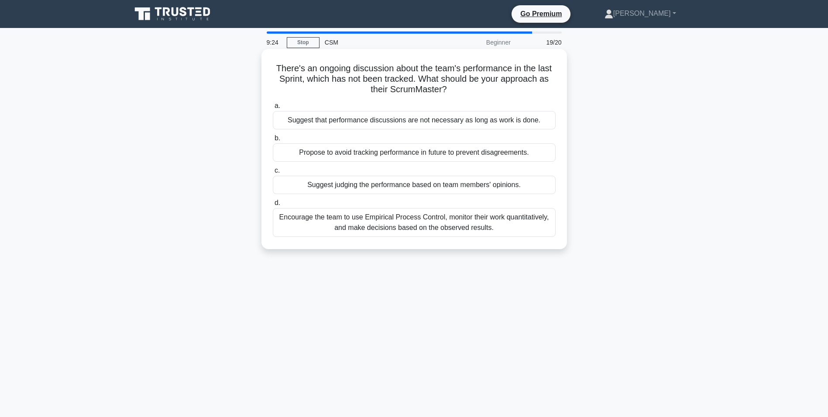
click at [376, 227] on div "Encourage the team to use Empirical Process Control, monitor their work quantit…" at bounding box center [414, 222] width 283 height 29
click at [273, 206] on input "d. Encourage the team to use Empirical Process Control, monitor their work quan…" at bounding box center [273, 203] width 0 height 6
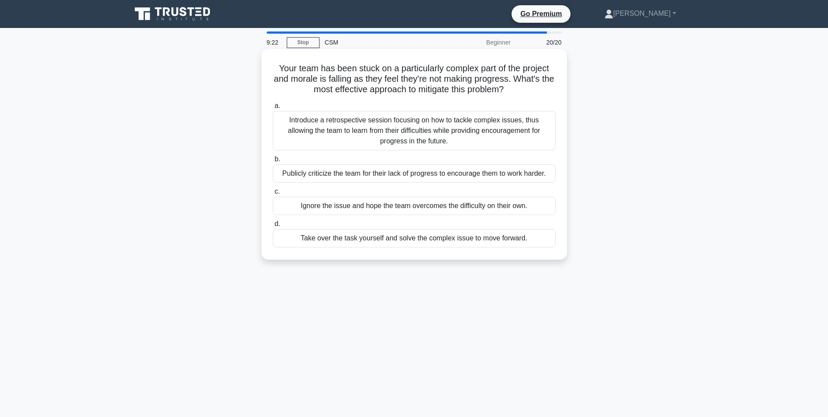
click at [404, 127] on div "Introduce a retrospective session focusing on how to tackle complex issues, thu…" at bounding box center [414, 130] width 283 height 39
click at [273, 109] on input "a. Introduce a retrospective session focusing on how to tackle complex issues, …" at bounding box center [273, 106] width 0 height 6
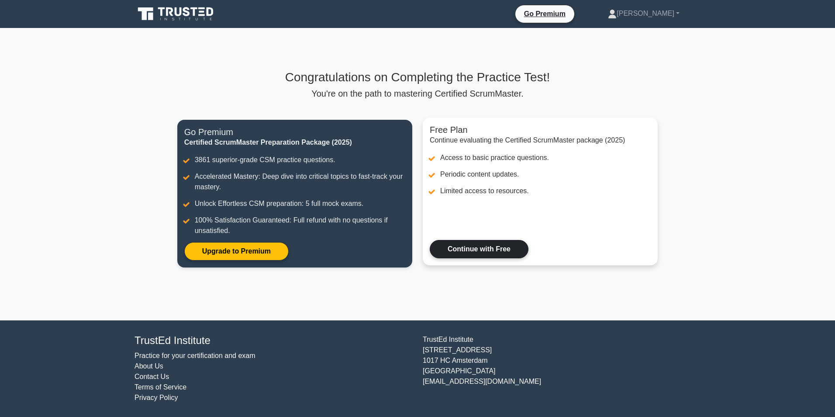
click at [474, 241] on link "Continue with Free" at bounding box center [479, 249] width 99 height 18
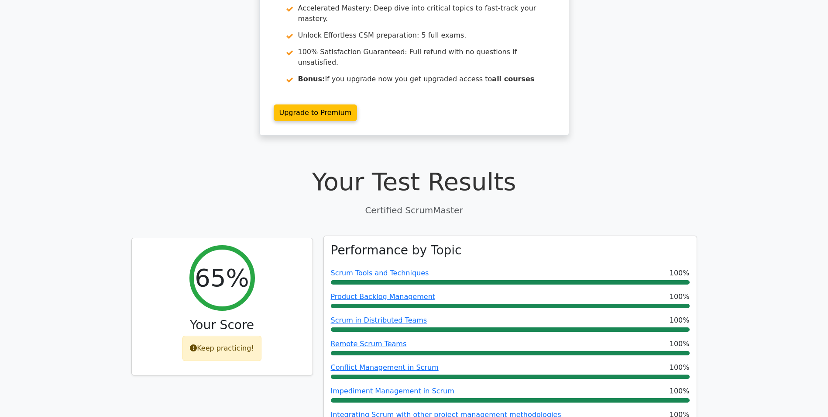
scroll to position [44, 0]
